Goal: Information Seeking & Learning: Learn about a topic

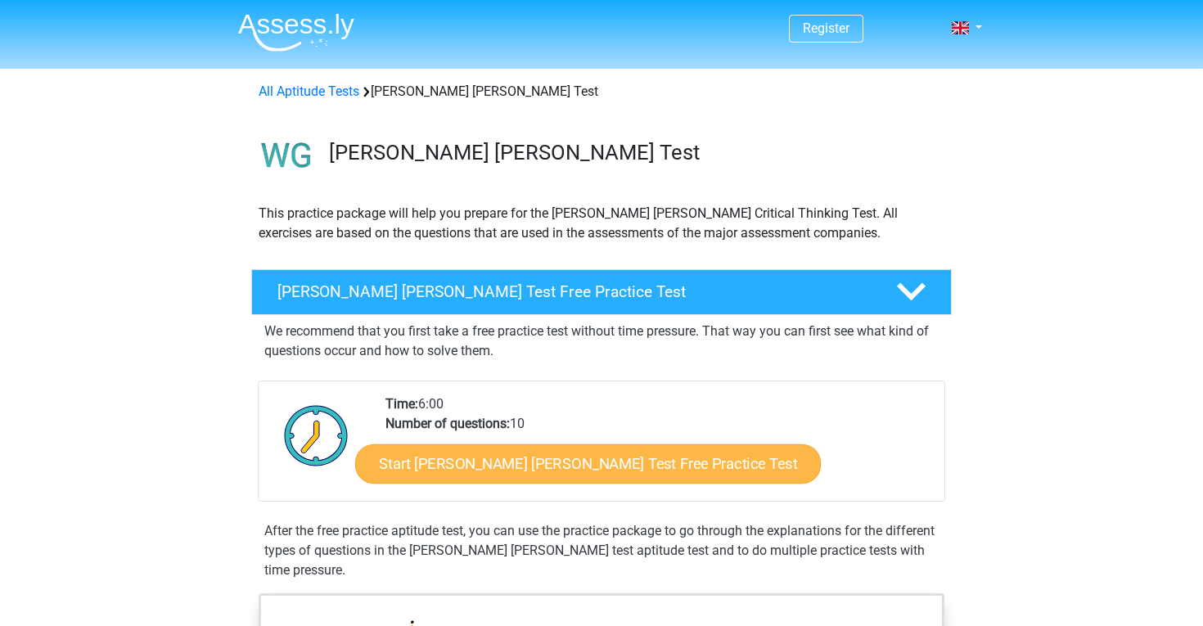
click at [554, 471] on link "Start Watson Glaser Test Free Practice Test" at bounding box center [588, 463] width 466 height 39
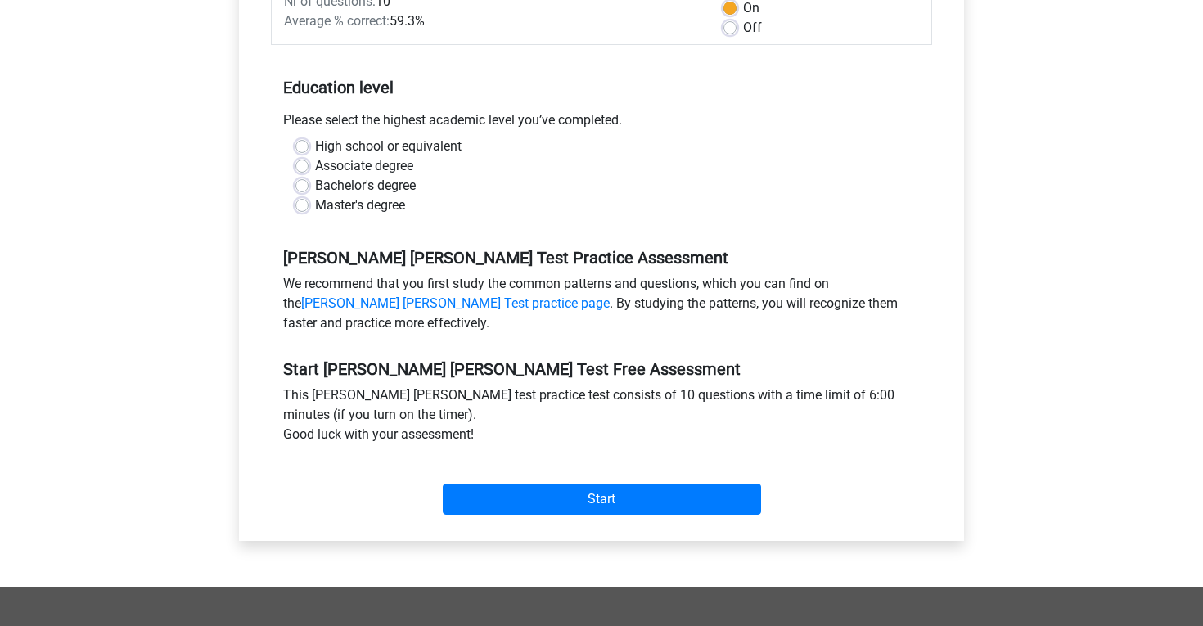
scroll to position [295, 0]
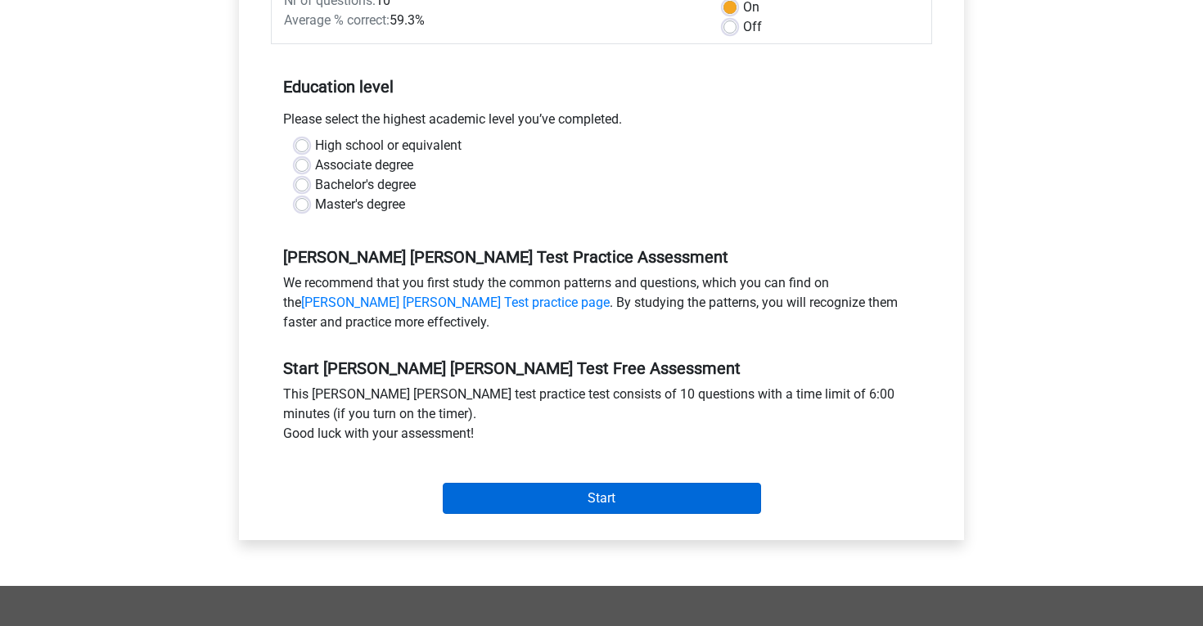
click at [507, 483] on input "Start" at bounding box center [602, 498] width 318 height 31
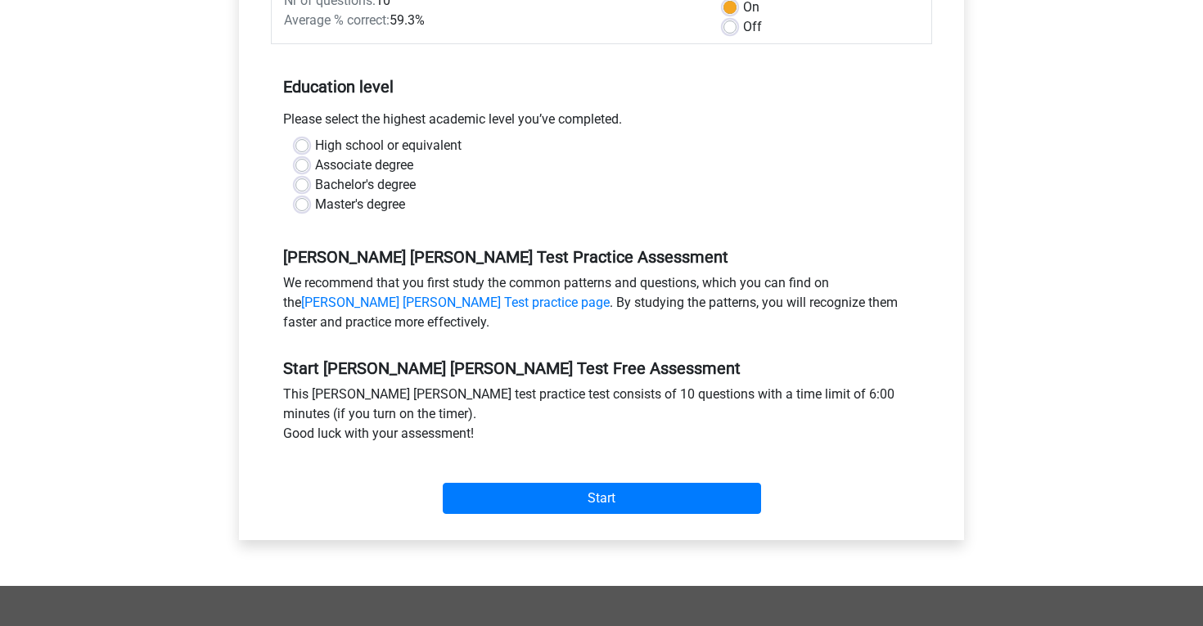
click at [379, 175] on label "Bachelor's degree" at bounding box center [365, 185] width 101 height 20
click at [309, 175] on input "Bachelor's degree" at bounding box center [301, 183] width 13 height 16
radio input "true"
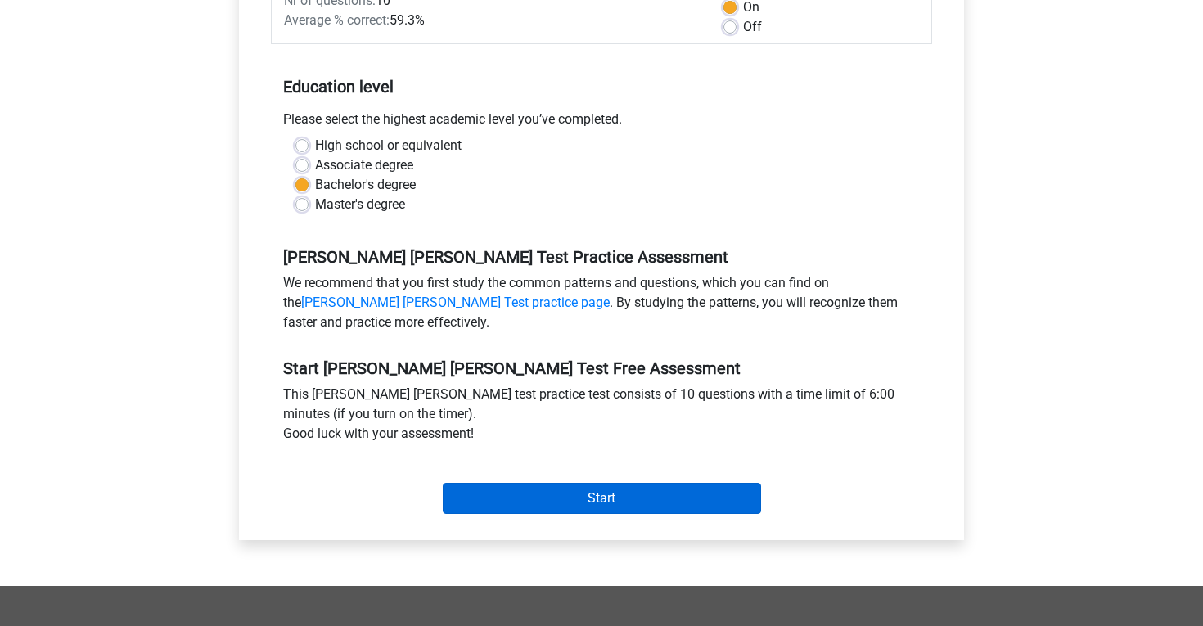
click at [571, 483] on input "Start" at bounding box center [602, 498] width 318 height 31
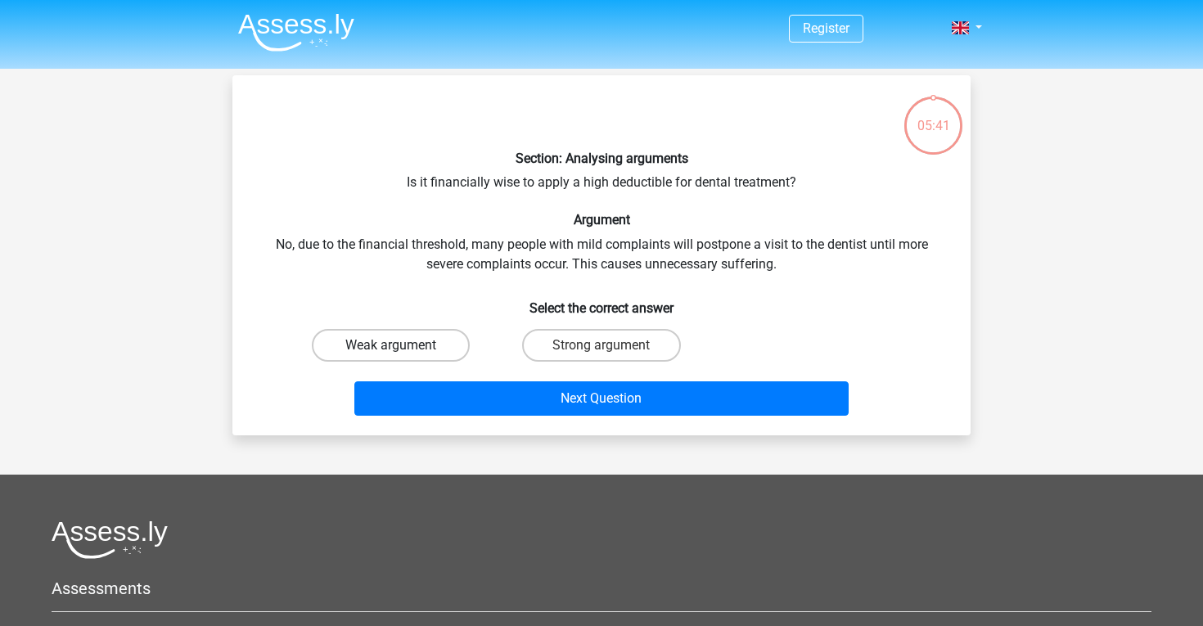
click at [425, 343] on label "Weak argument" at bounding box center [391, 345] width 158 height 33
click at [402, 345] on input "Weak argument" at bounding box center [396, 350] width 11 height 11
radio input "true"
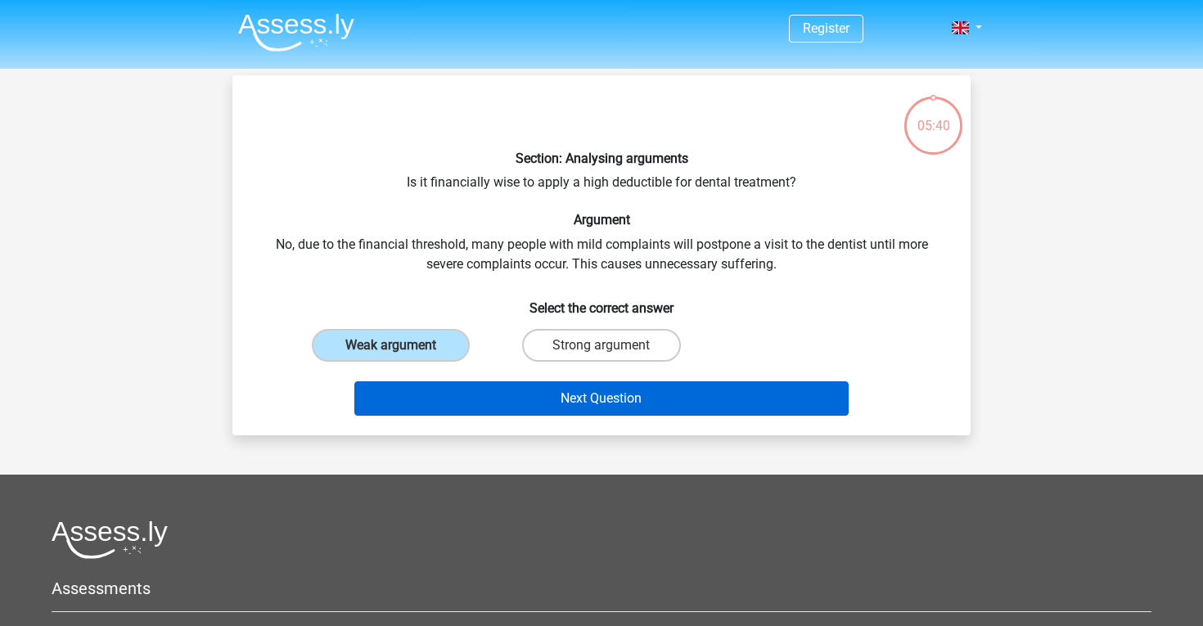
click at [560, 400] on button "Next Question" at bounding box center [601, 398] width 495 height 34
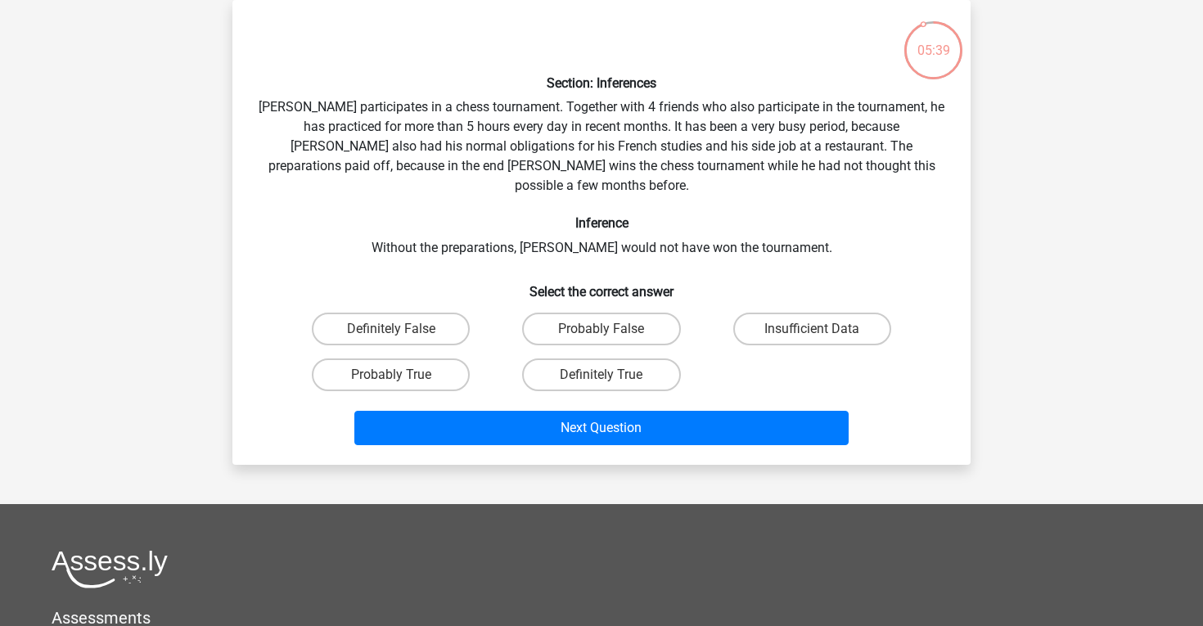
scroll to position [59, 0]
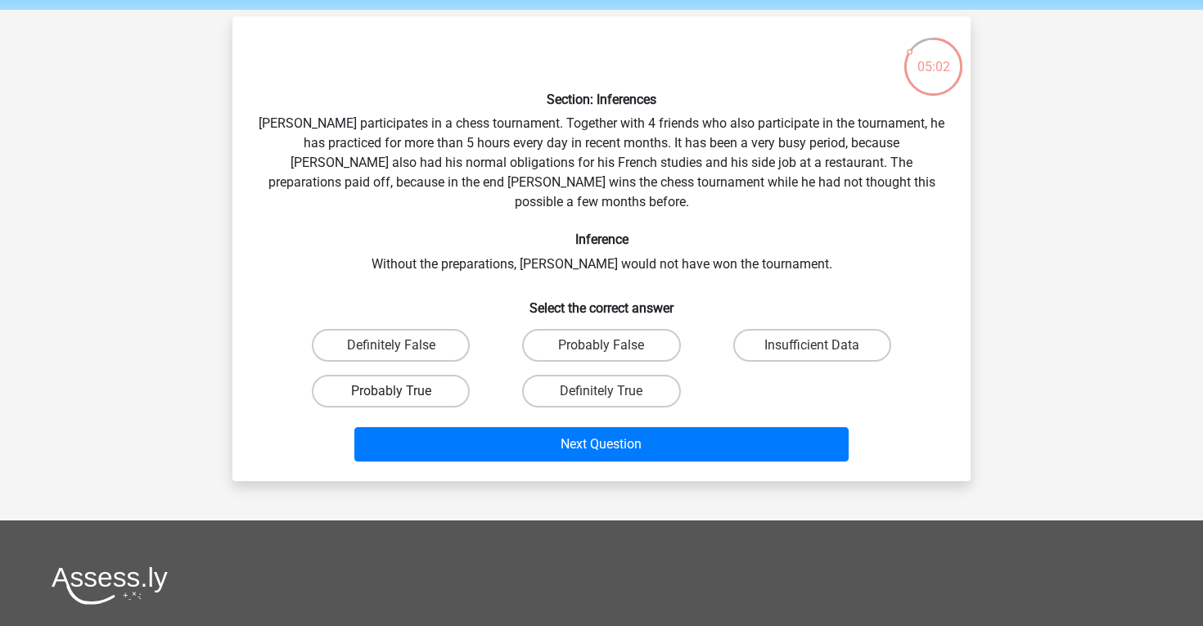
click at [450, 375] on label "Probably True" at bounding box center [391, 391] width 158 height 33
click at [402, 391] on input "Probably True" at bounding box center [396, 396] width 11 height 11
radio input "true"
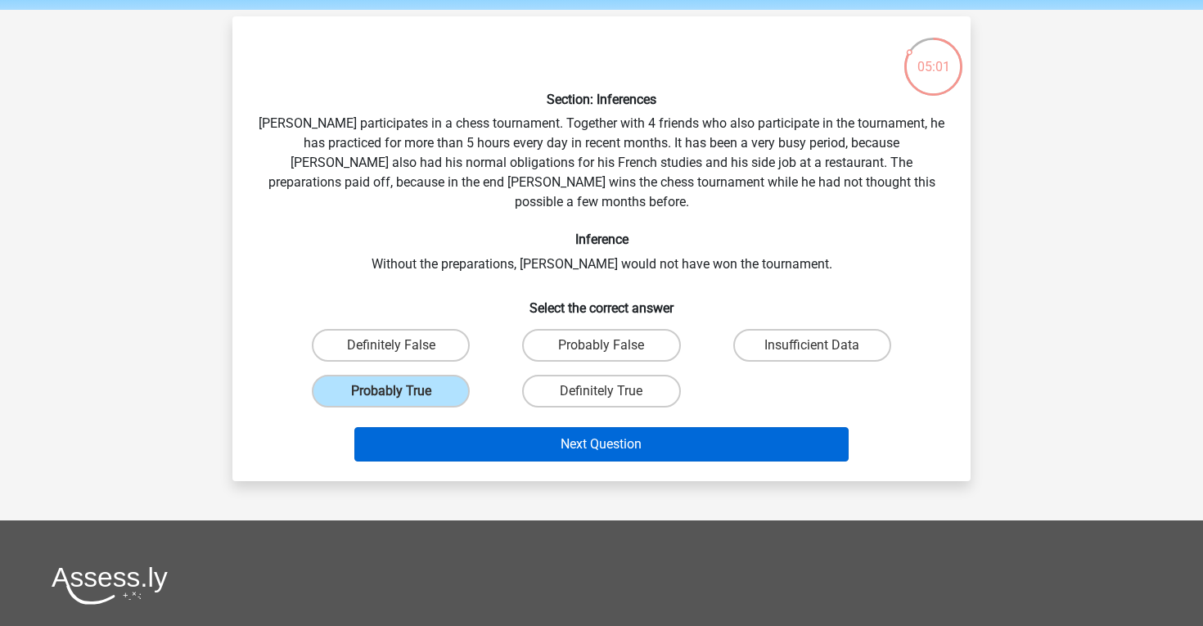
click at [503, 427] on button "Next Question" at bounding box center [601, 444] width 495 height 34
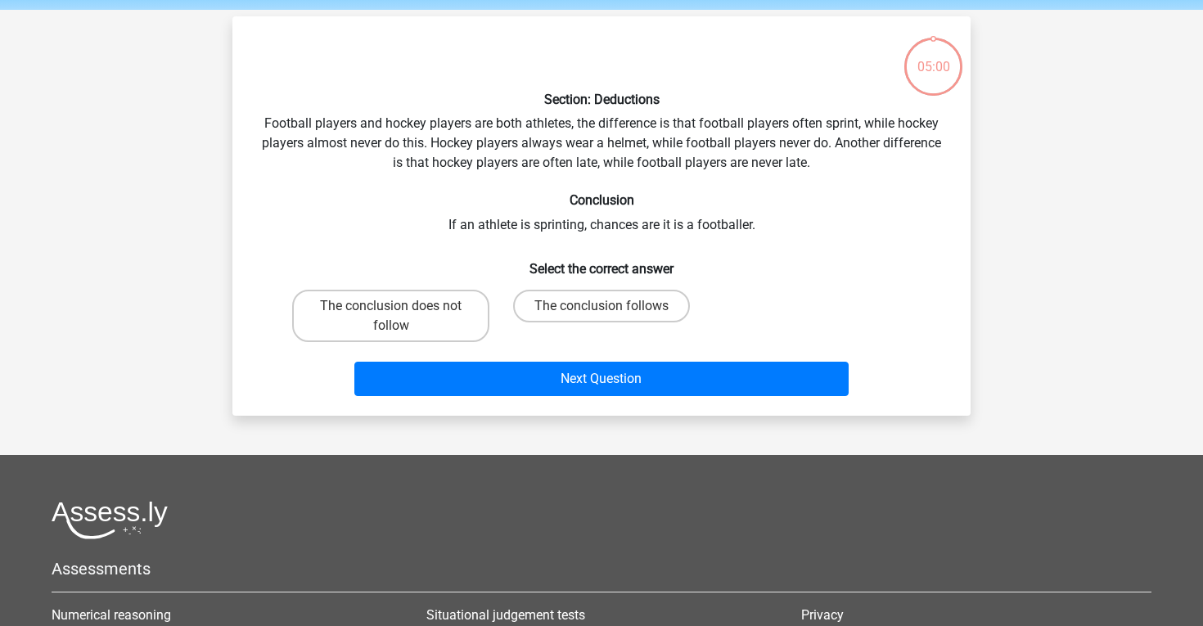
scroll to position [75, 0]
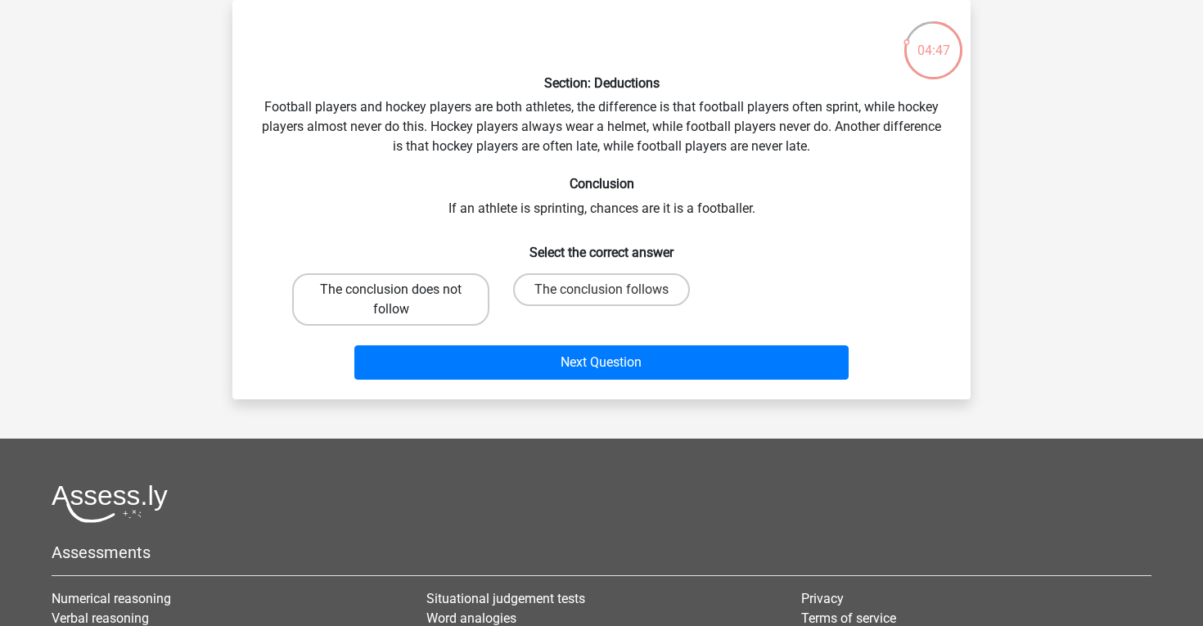
click at [394, 304] on label "The conclusion does not follow" at bounding box center [390, 299] width 197 height 52
click at [394, 300] on input "The conclusion does not follow" at bounding box center [396, 295] width 11 height 11
radio input "true"
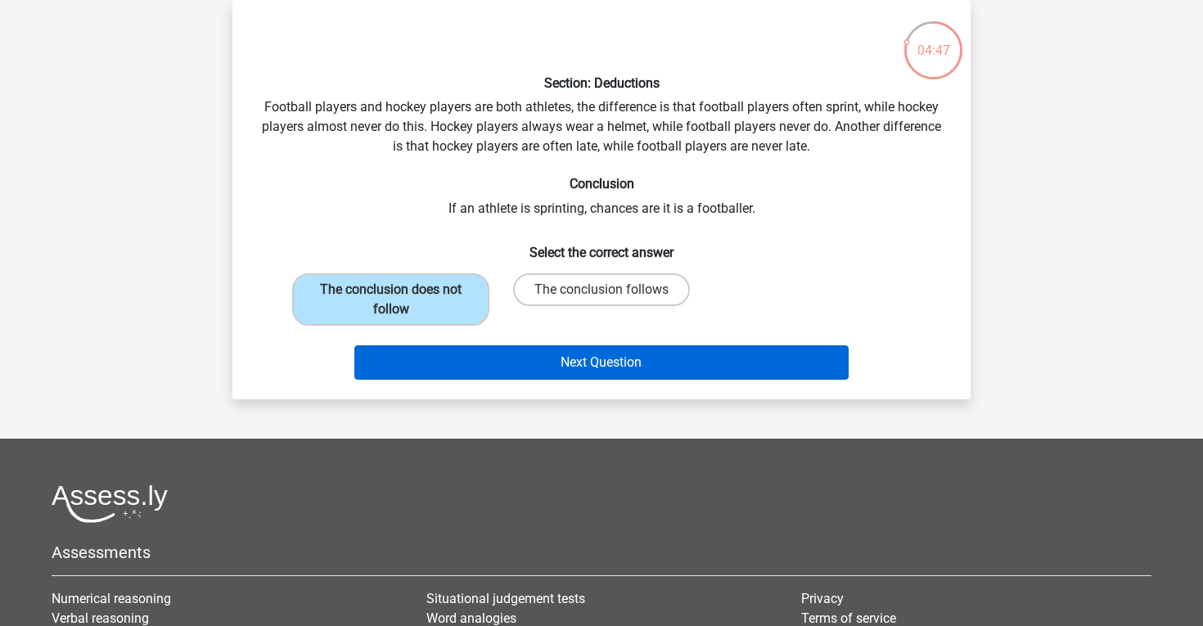
click at [444, 352] on button "Next Question" at bounding box center [601, 362] width 495 height 34
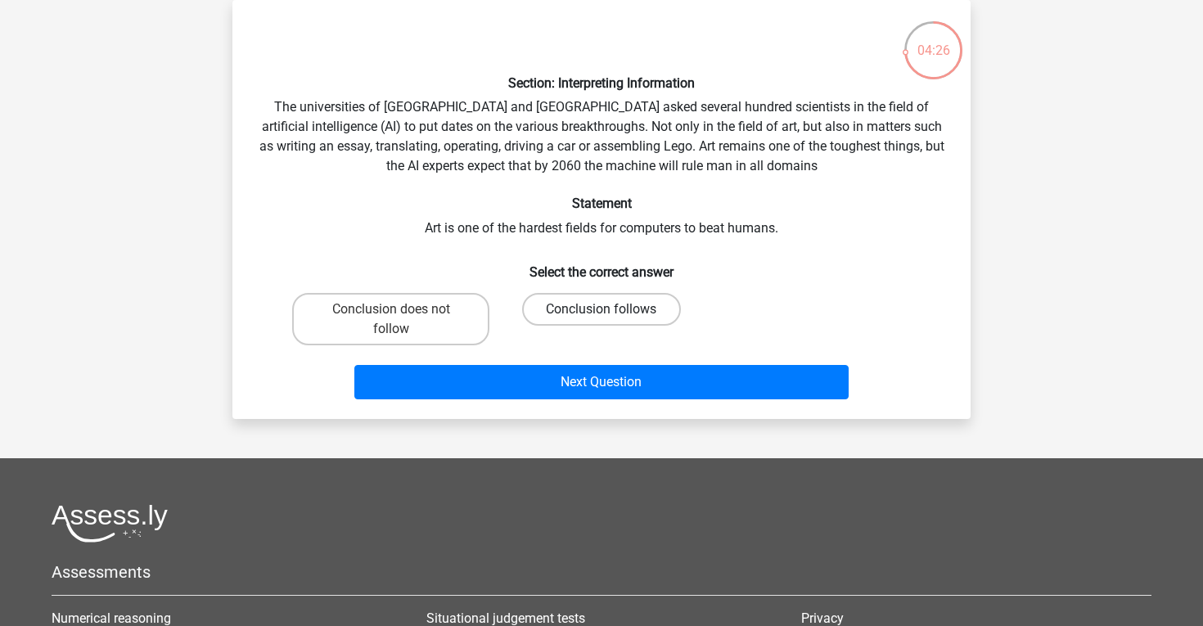
click at [585, 313] on label "Conclusion follows" at bounding box center [601, 309] width 158 height 33
click at [602, 313] on input "Conclusion follows" at bounding box center [607, 314] width 11 height 11
radio input "true"
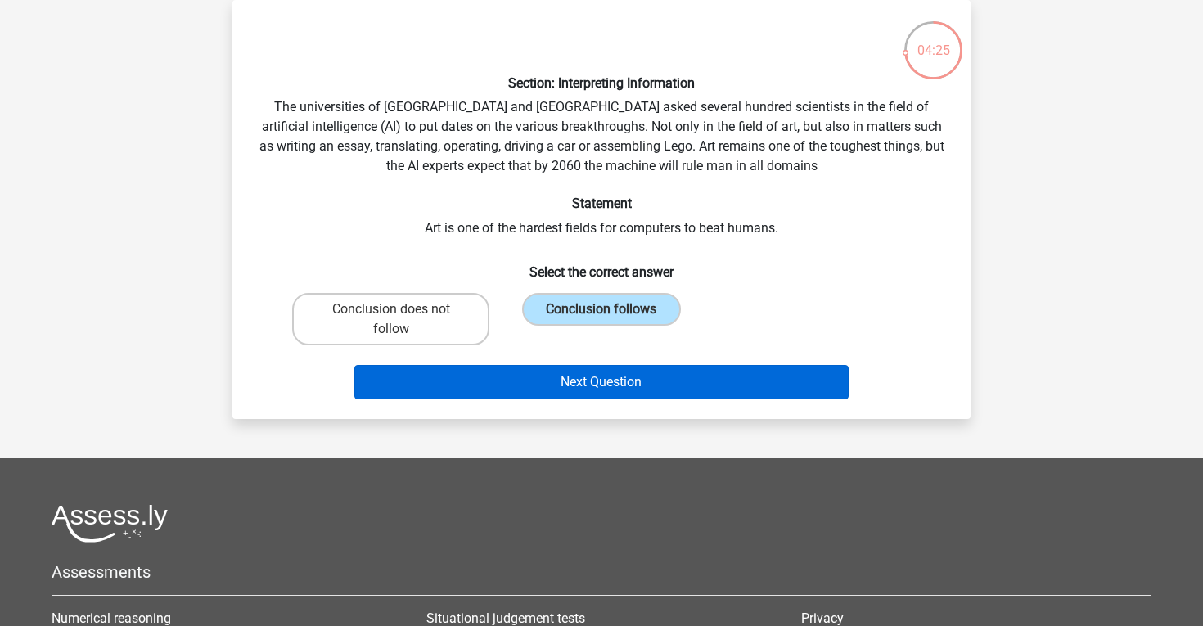
click at [587, 382] on button "Next Question" at bounding box center [601, 382] width 495 height 34
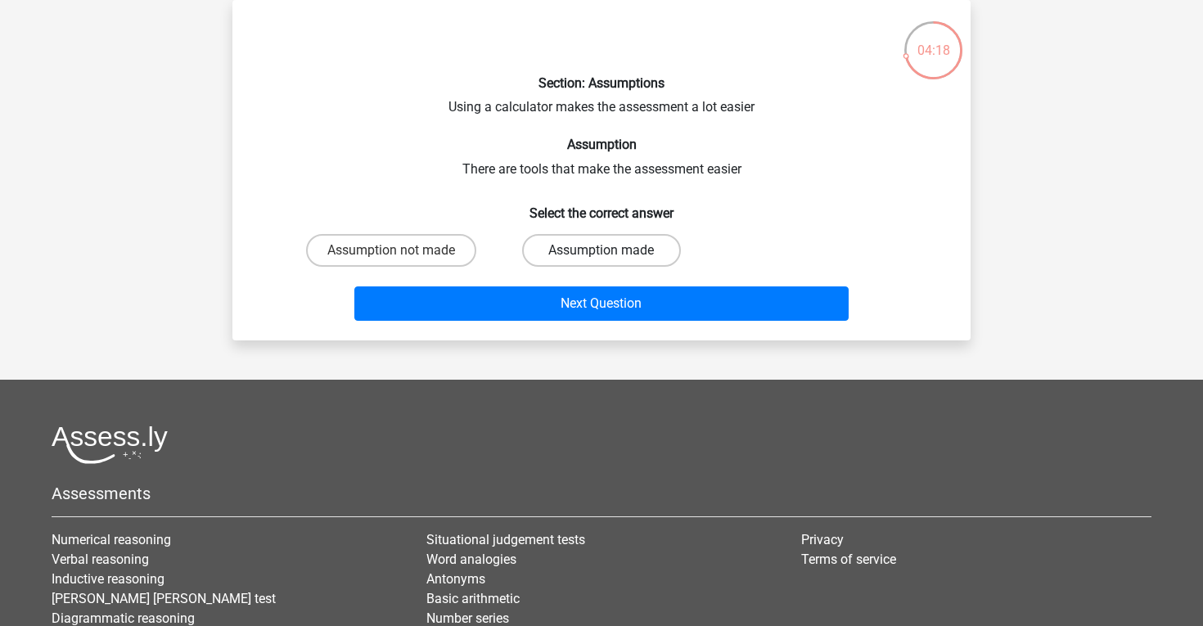
click at [611, 238] on label "Assumption made" at bounding box center [601, 250] width 158 height 33
click at [611, 250] on input "Assumption made" at bounding box center [607, 255] width 11 height 11
radio input "true"
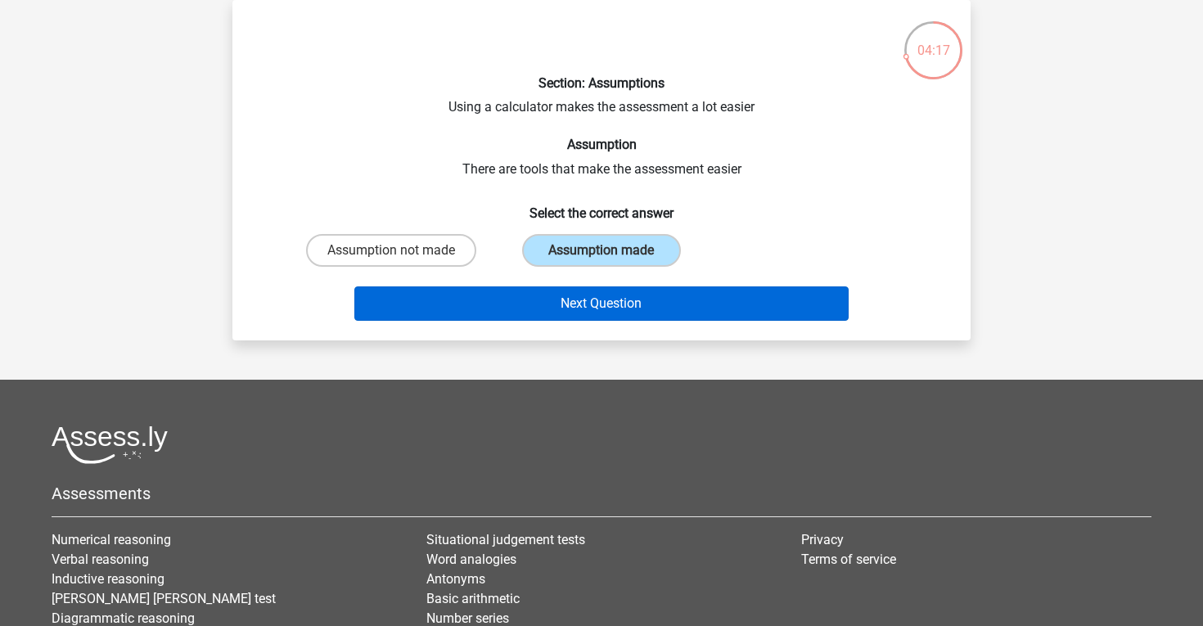
click at [611, 304] on button "Next Question" at bounding box center [601, 303] width 495 height 34
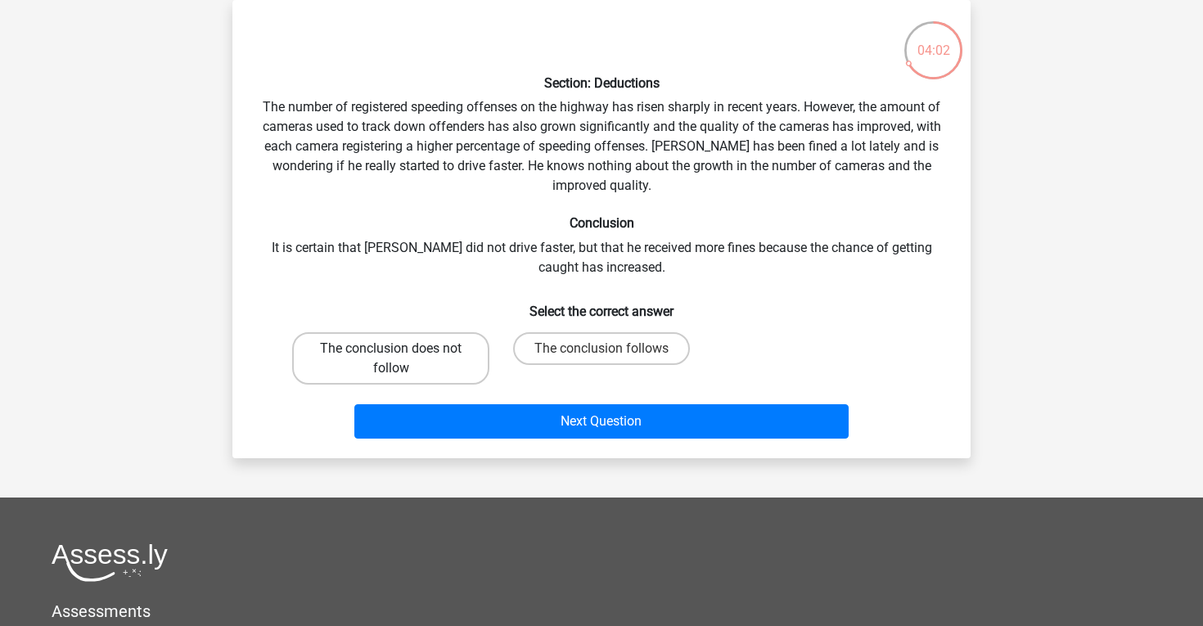
click at [455, 368] on label "The conclusion does not follow" at bounding box center [390, 358] width 197 height 52
click at [402, 359] on input "The conclusion does not follow" at bounding box center [396, 354] width 11 height 11
radio input "true"
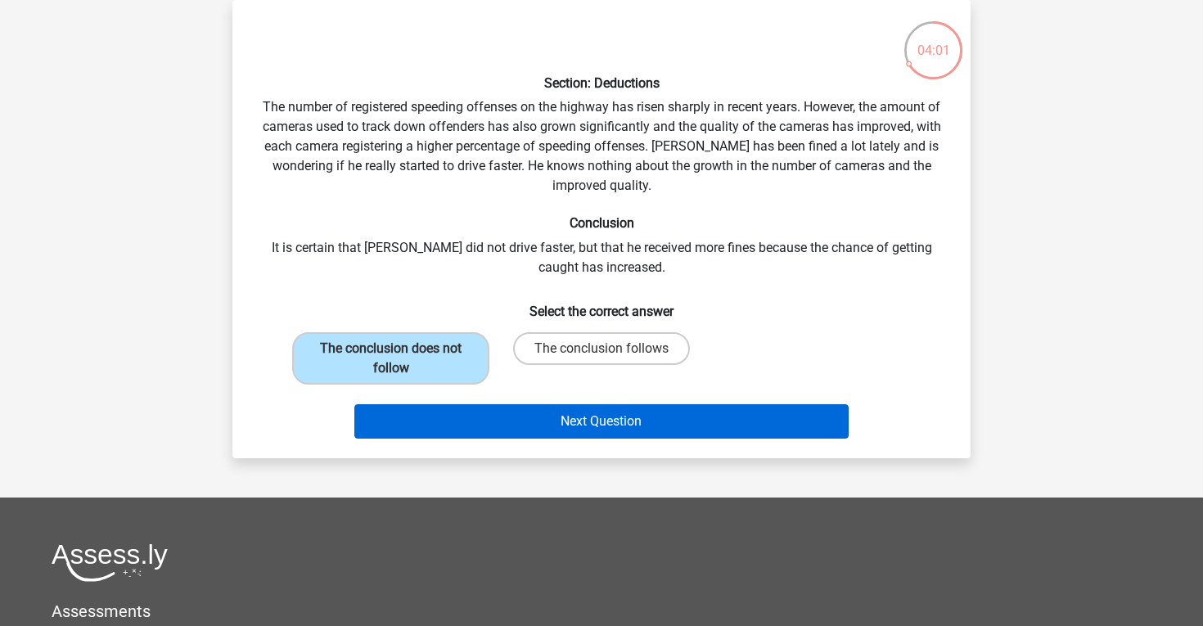
click at [547, 424] on button "Next Question" at bounding box center [601, 421] width 495 height 34
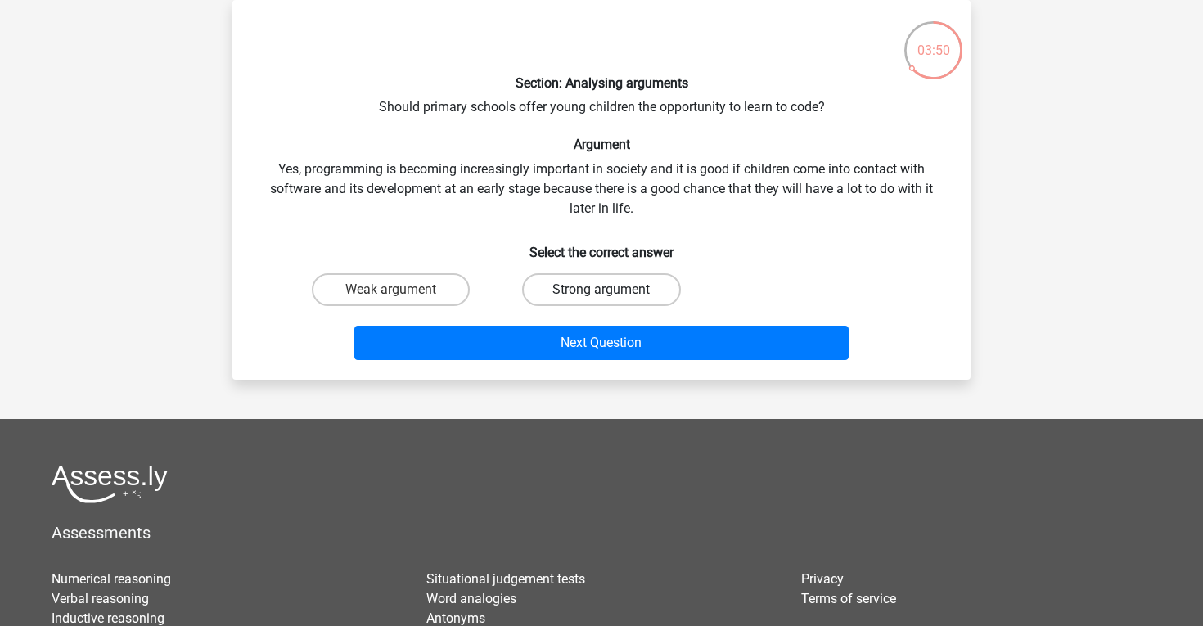
click at [639, 291] on label "Strong argument" at bounding box center [601, 289] width 158 height 33
click at [612, 291] on input "Strong argument" at bounding box center [607, 295] width 11 height 11
radio input "true"
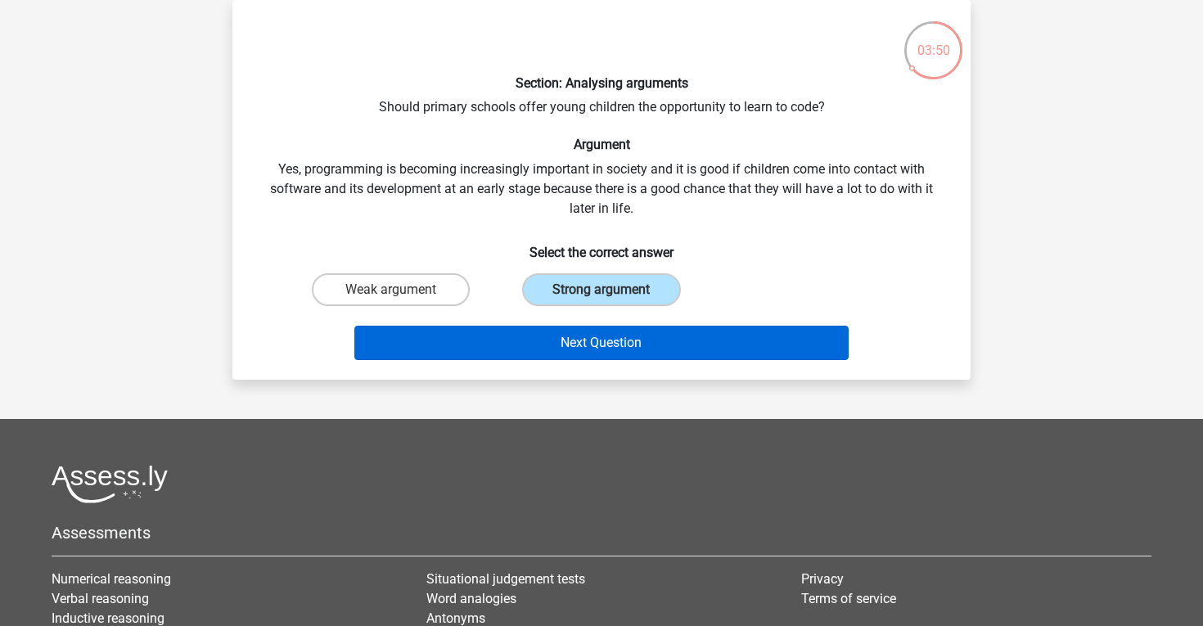
click at [639, 347] on button "Next Question" at bounding box center [601, 343] width 495 height 34
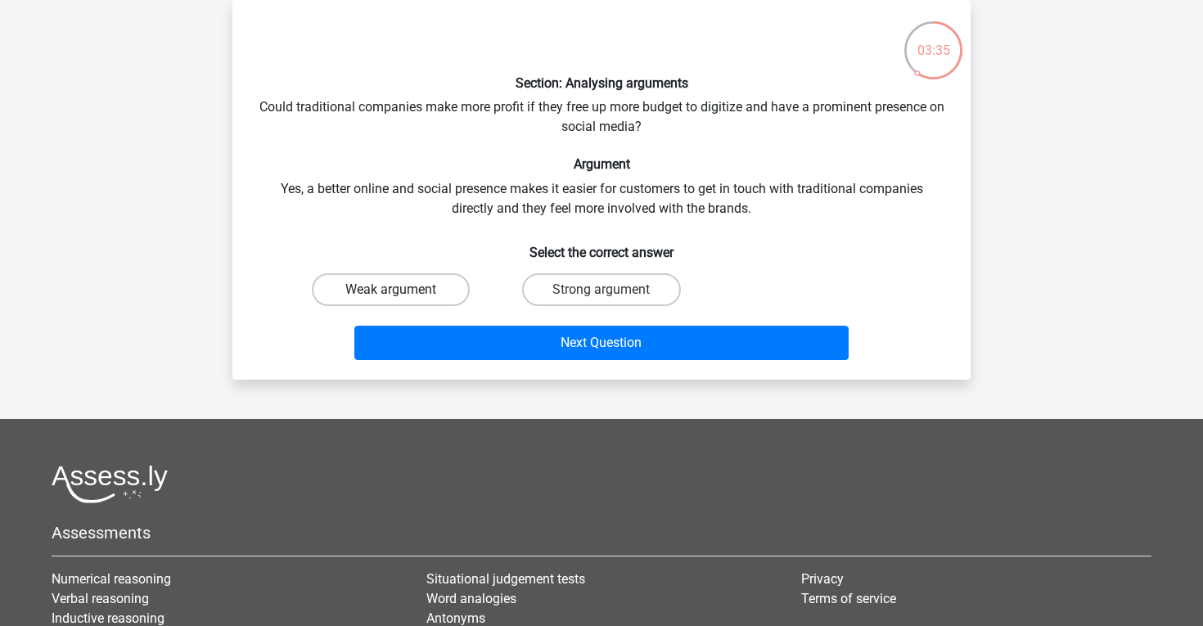
click at [418, 281] on label "Weak argument" at bounding box center [391, 289] width 158 height 33
click at [402, 290] on input "Weak argument" at bounding box center [396, 295] width 11 height 11
radio input "true"
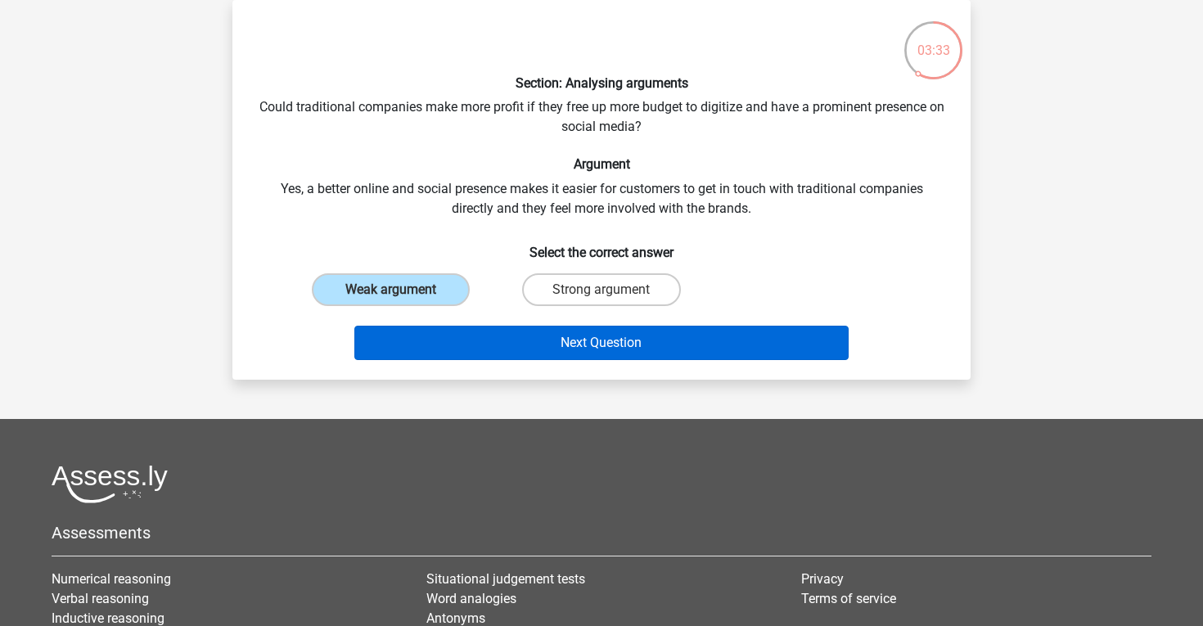
click at [496, 351] on button "Next Question" at bounding box center [601, 343] width 495 height 34
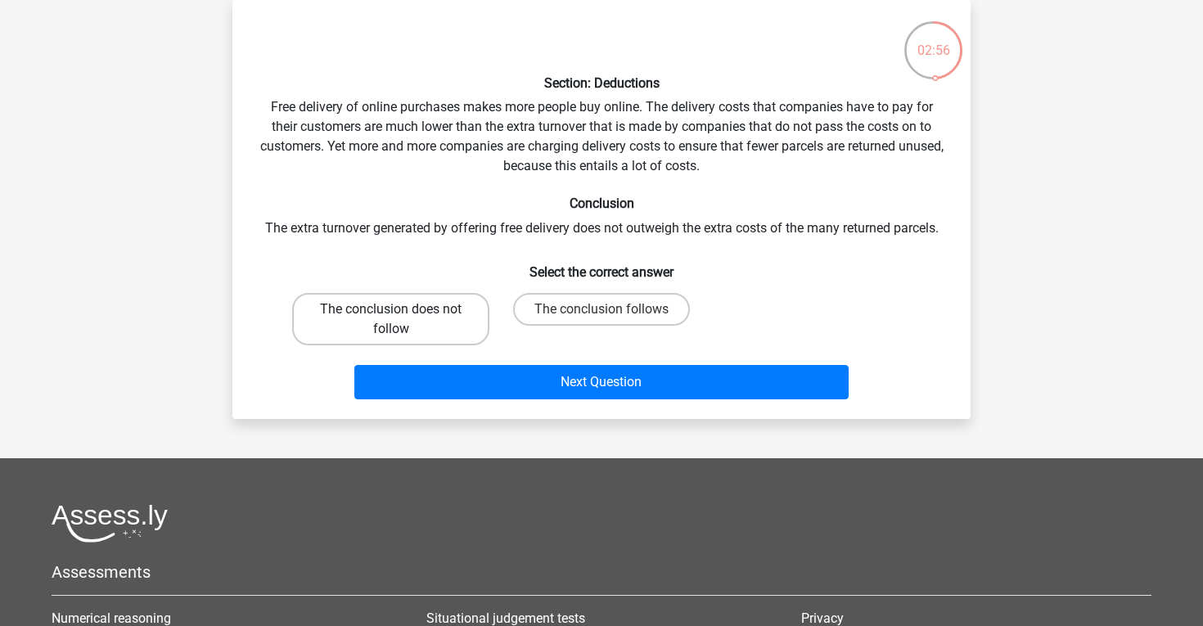
click at [364, 321] on label "The conclusion does not follow" at bounding box center [390, 319] width 197 height 52
click at [391, 320] on input "The conclusion does not follow" at bounding box center [396, 314] width 11 height 11
radio input "true"
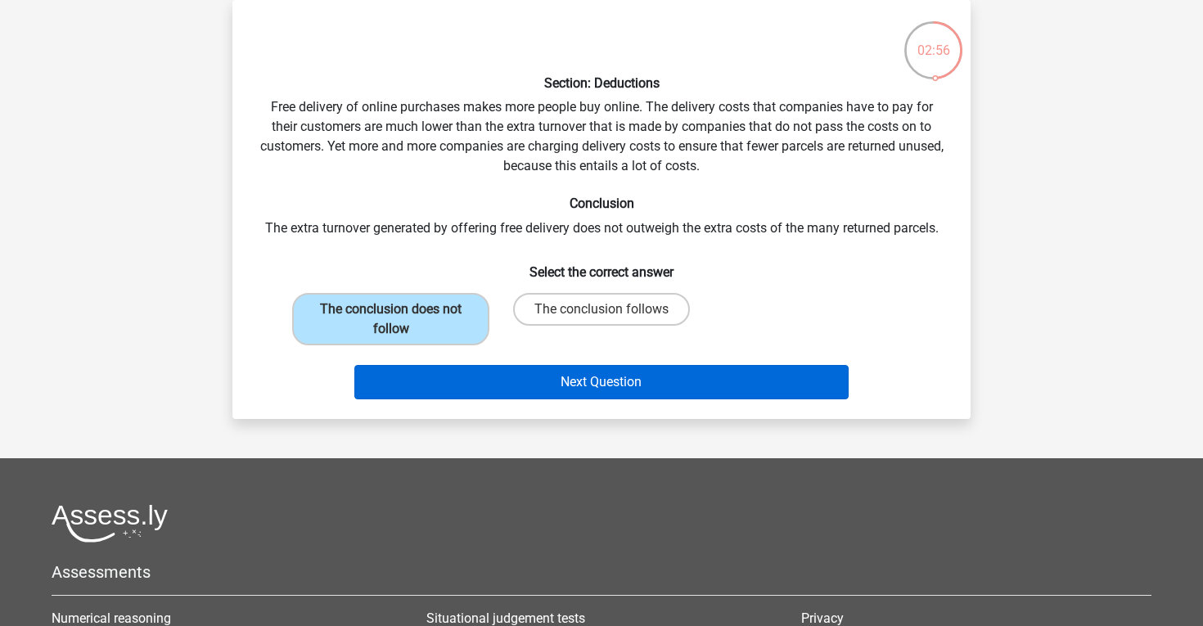
click at [501, 387] on button "Next Question" at bounding box center [601, 382] width 495 height 34
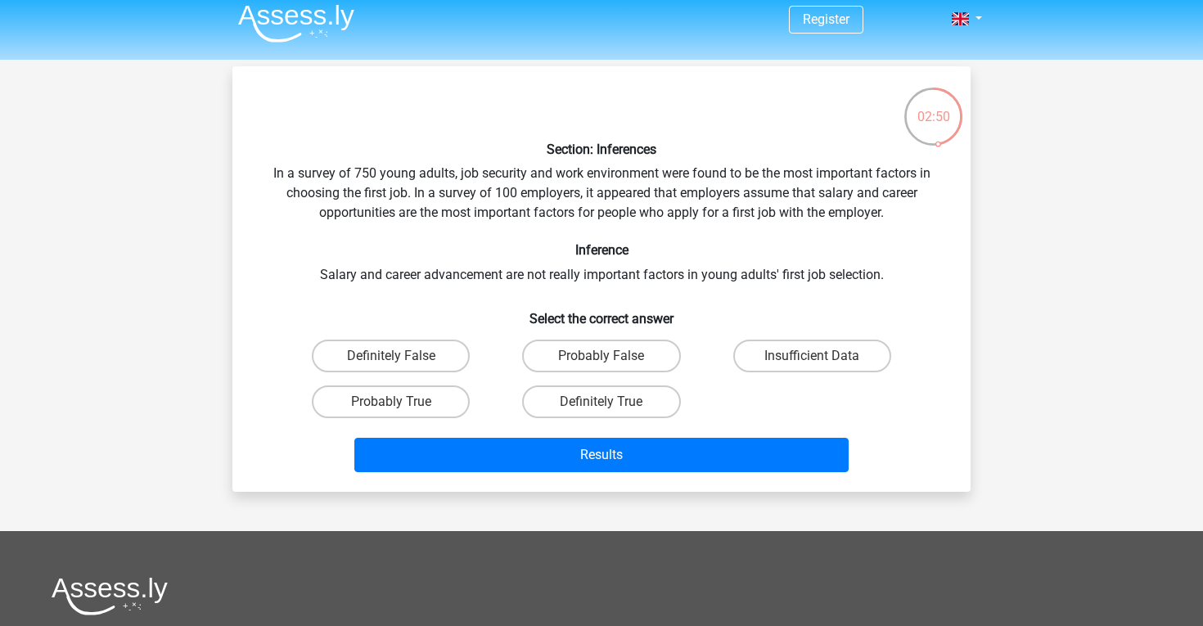
scroll to position [15, 0]
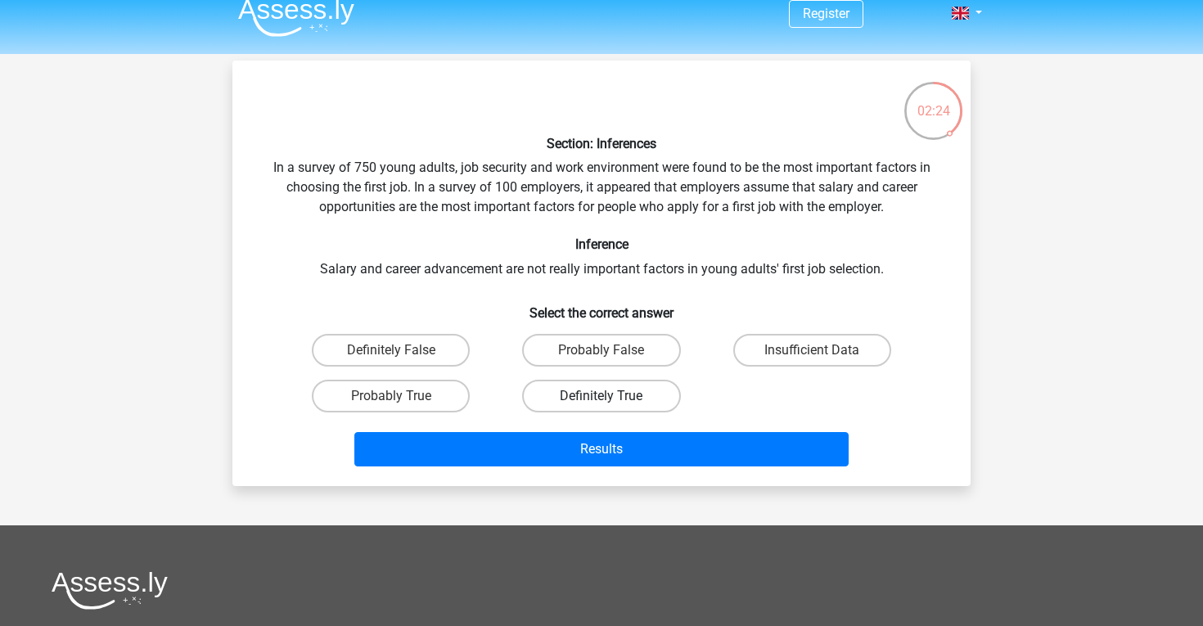
click at [602, 384] on label "Definitely True" at bounding box center [601, 396] width 158 height 33
click at [602, 396] on input "Definitely True" at bounding box center [607, 401] width 11 height 11
radio input "true"
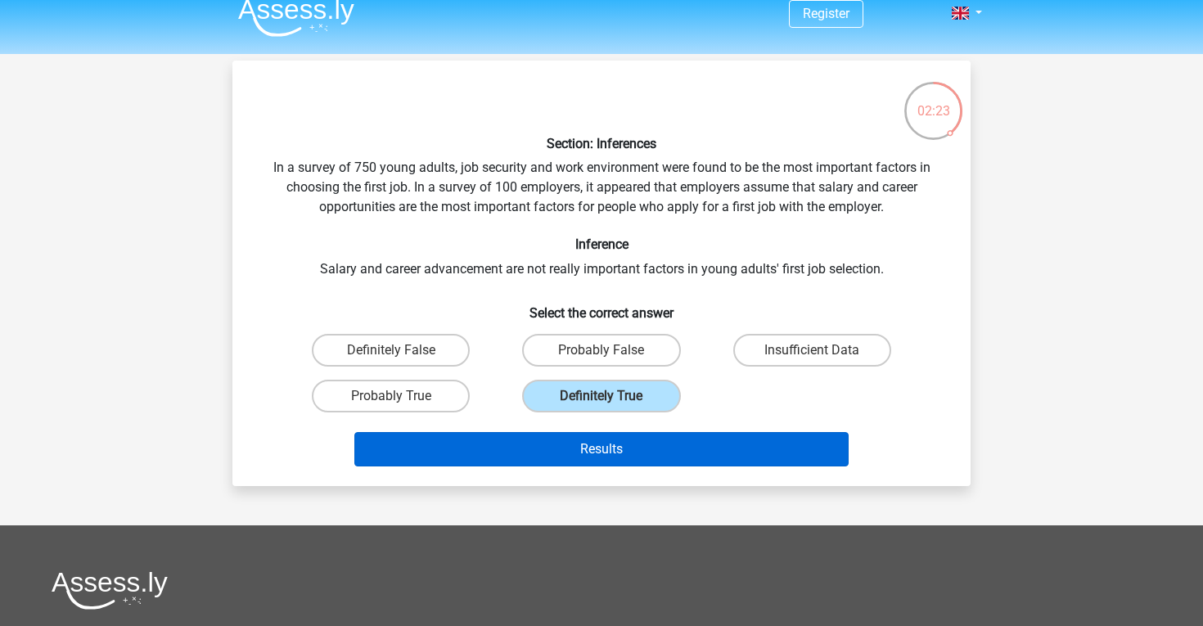
click at [613, 451] on button "Results" at bounding box center [601, 449] width 495 height 34
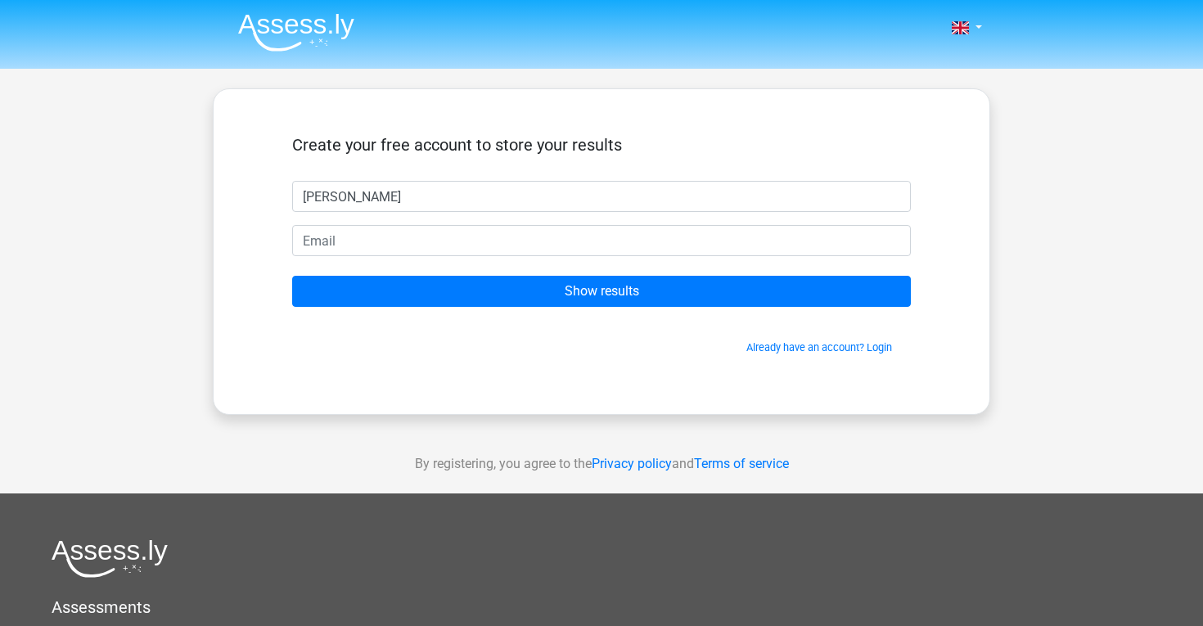
type input "[PERSON_NAME]"
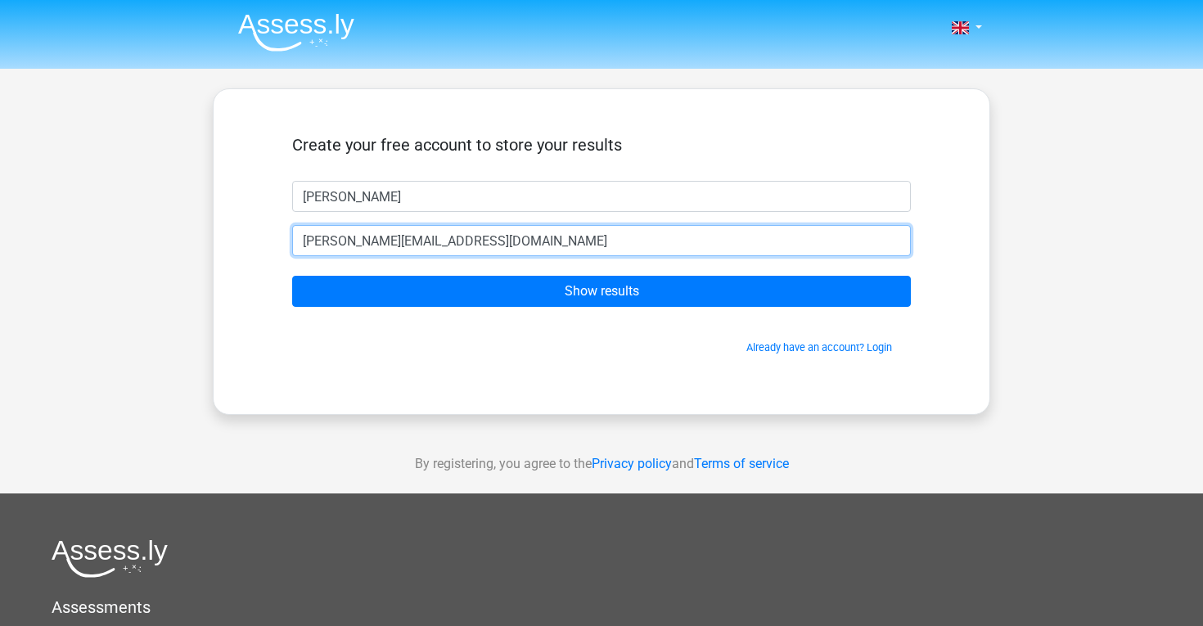
type input "john@gmail.com"
click at [602, 291] on input "Show results" at bounding box center [601, 291] width 619 height 31
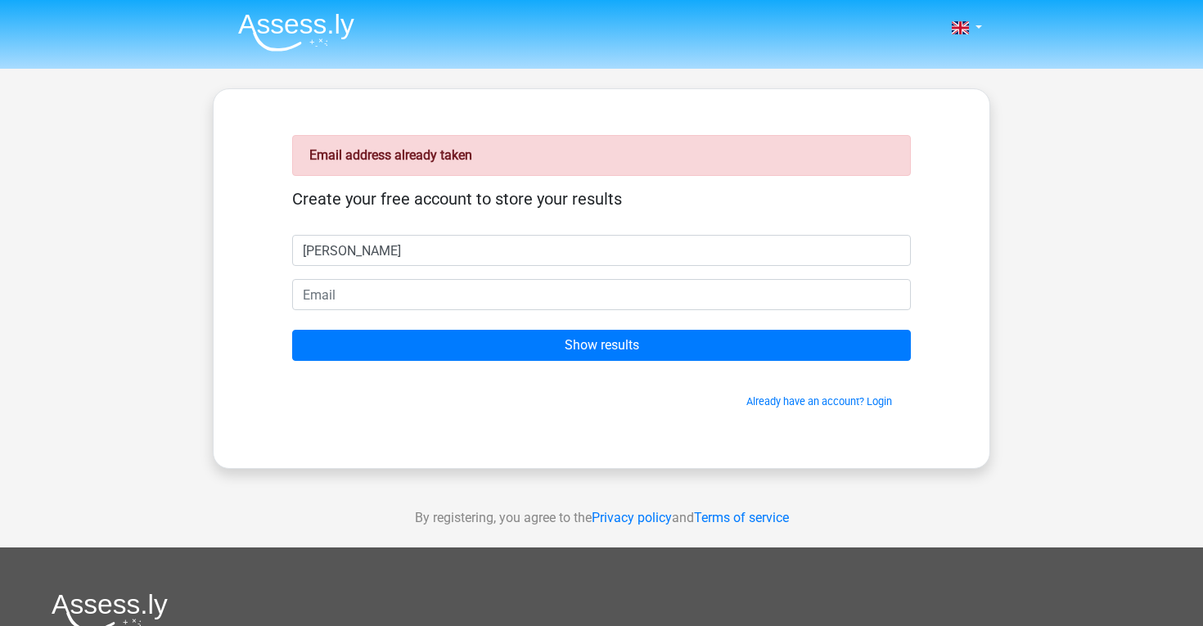
type input "[PERSON_NAME]"
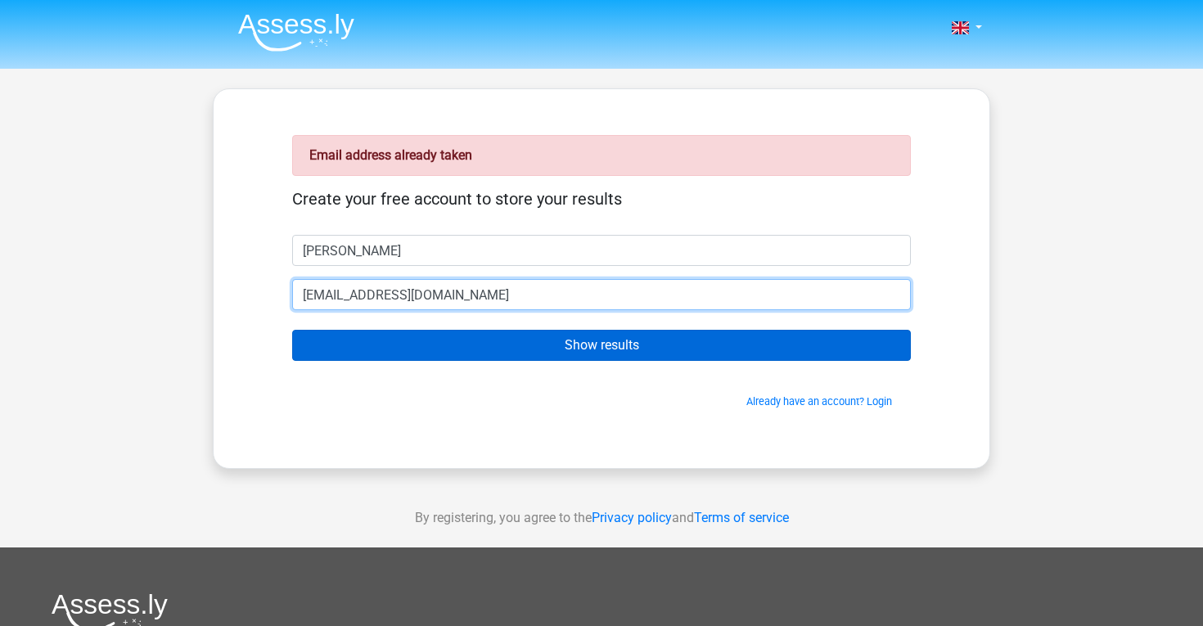
type input "[EMAIL_ADDRESS][DOMAIN_NAME]"
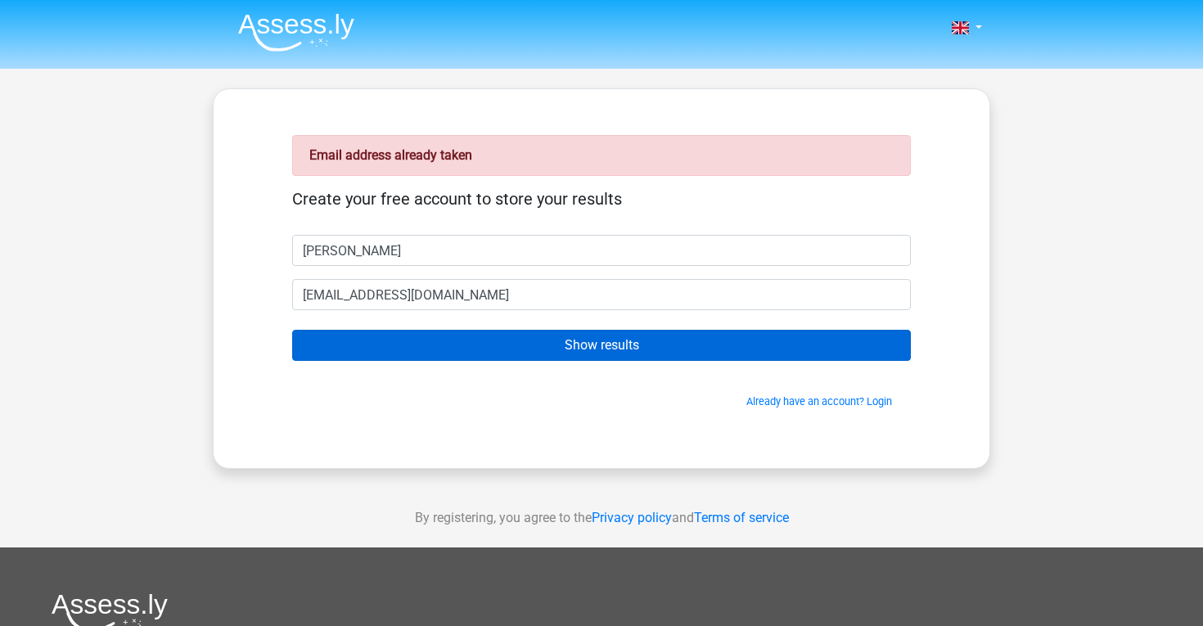
click at [590, 356] on input "Show results" at bounding box center [601, 345] width 619 height 31
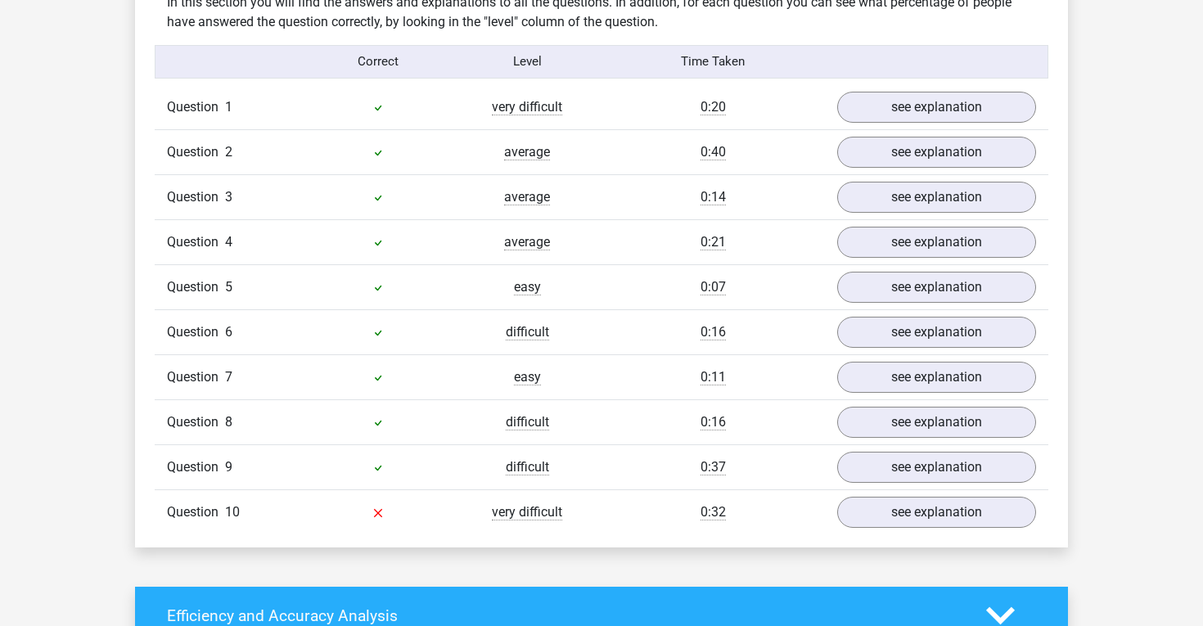
scroll to position [1306, 0]
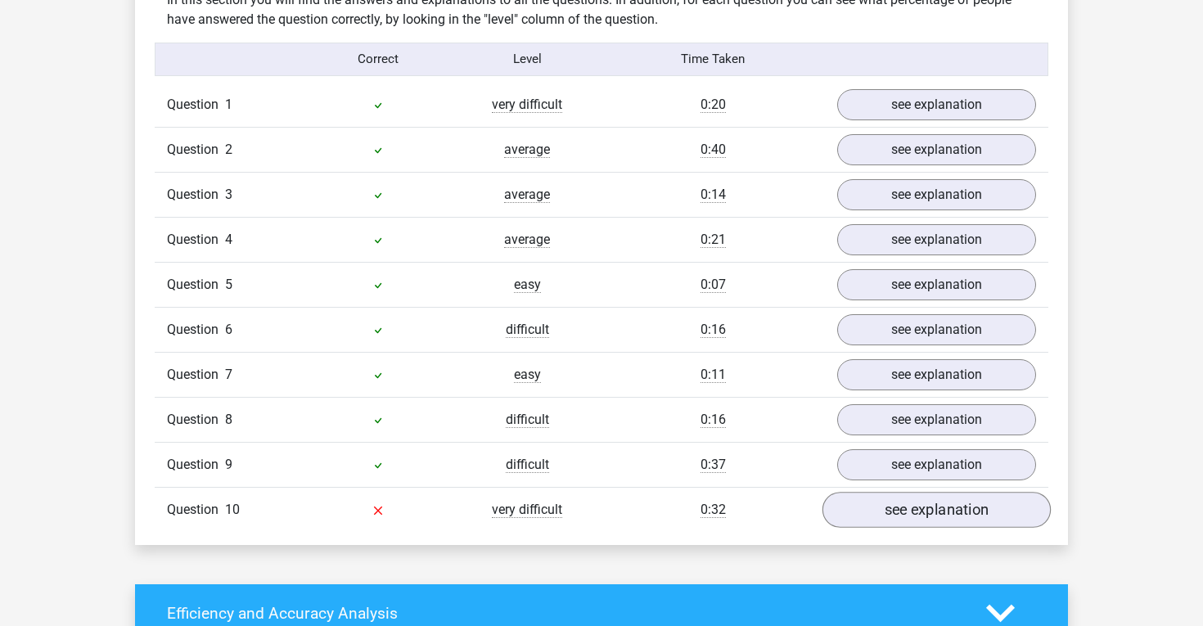
click at [859, 492] on link "see explanation" at bounding box center [937, 510] width 228 height 36
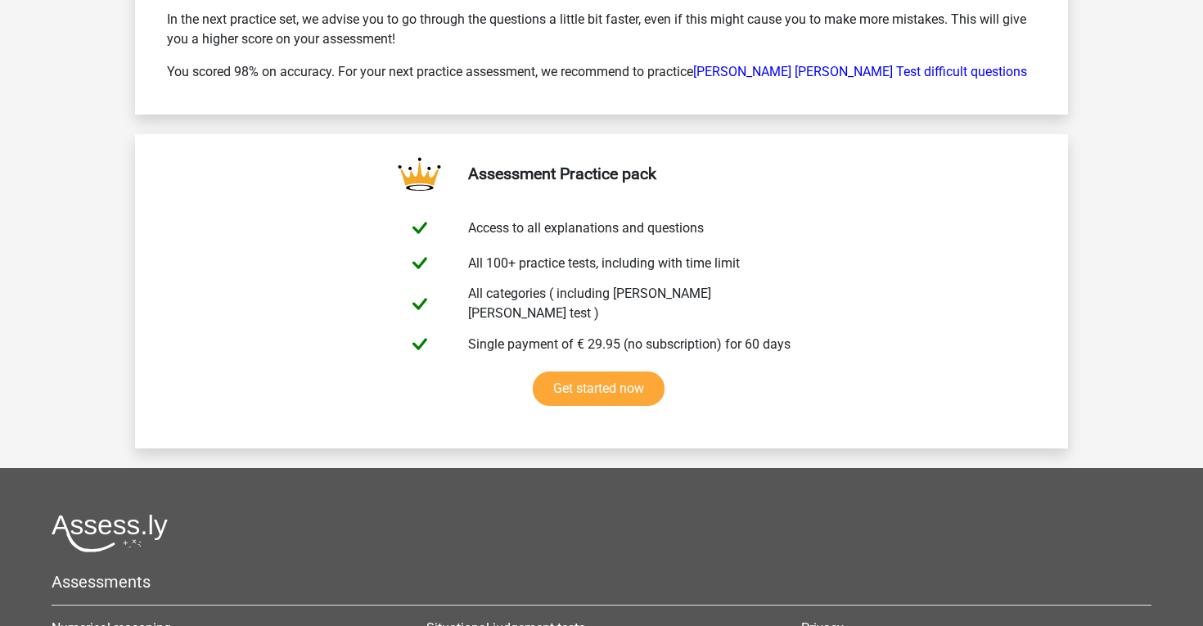
scroll to position [3618, 0]
